Goal: Information Seeking & Learning: Learn about a topic

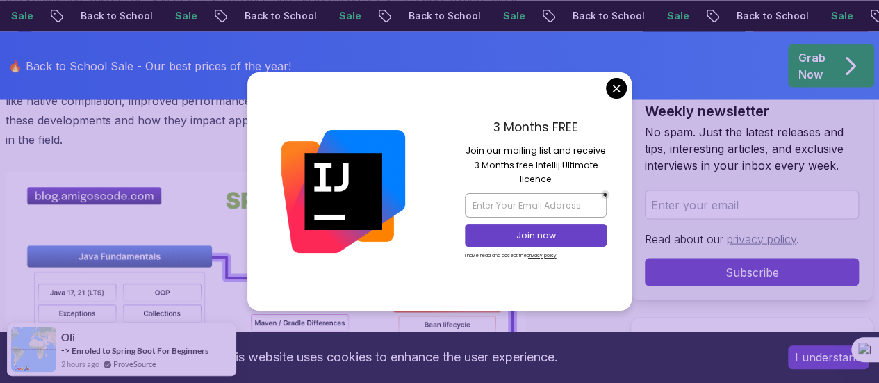
scroll to position [1283, 0]
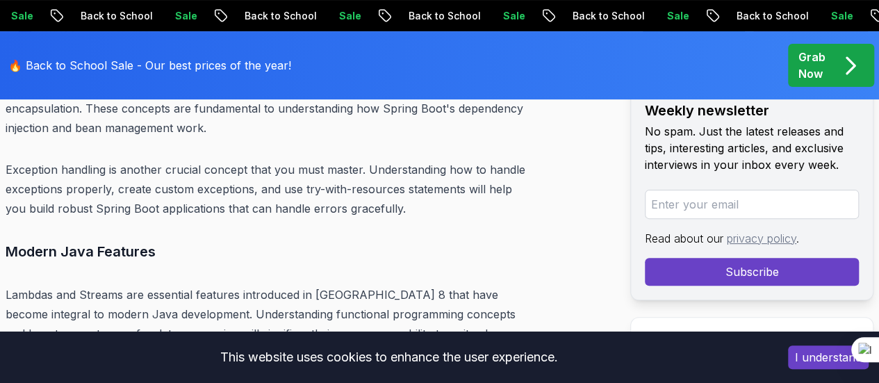
scroll to position [5497, 0]
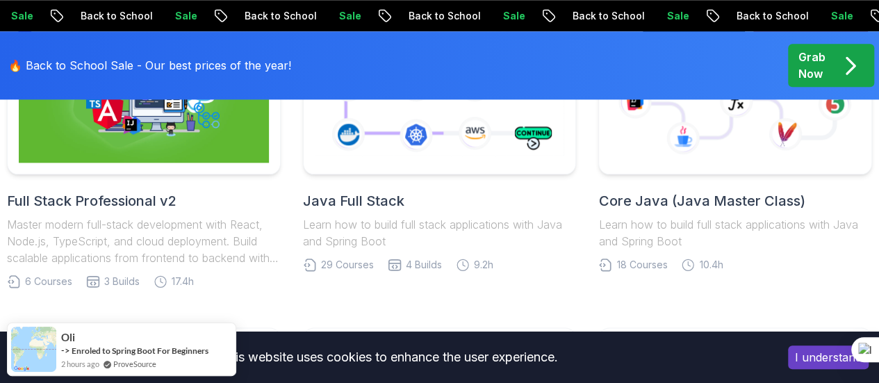
scroll to position [687, 0]
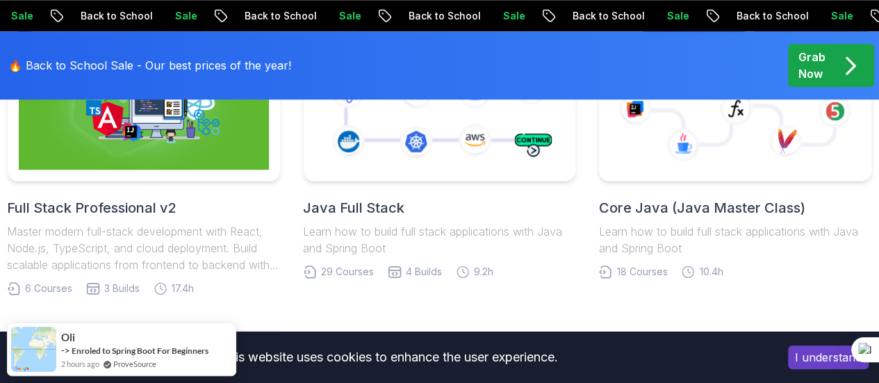
click at [133, 382] on icon at bounding box center [132, 387] width 24 height 6
click at [139, 344] on icon at bounding box center [150, 358] width 137 height 29
